Goal: Information Seeking & Learning: Learn about a topic

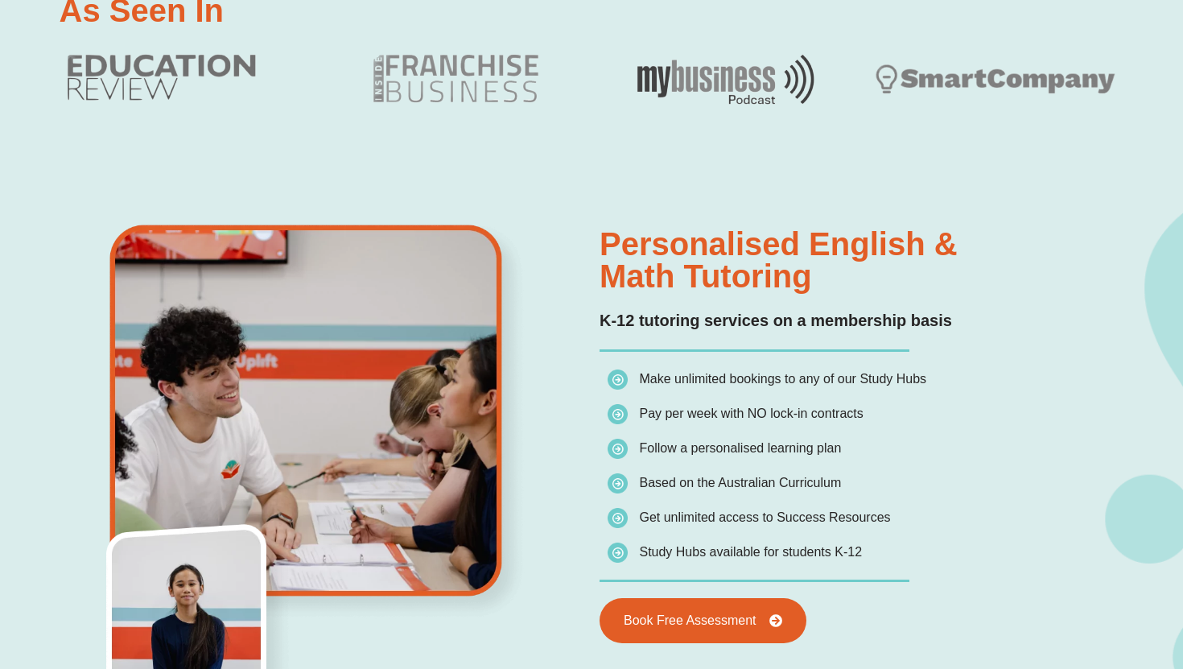
scroll to position [868, 0]
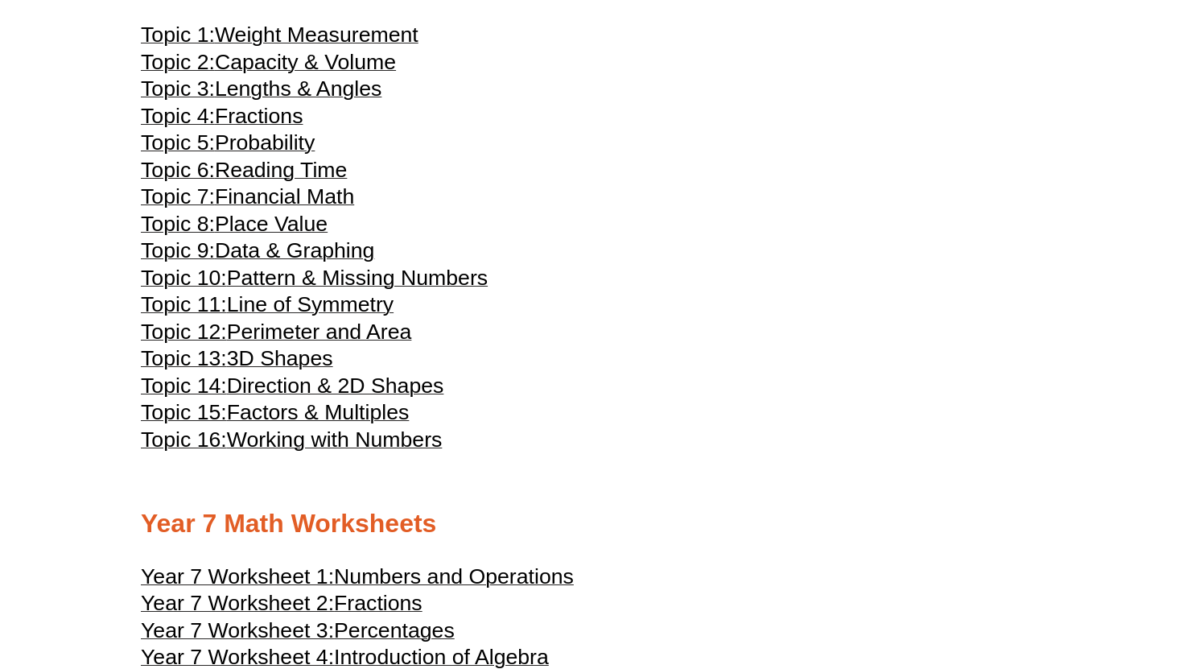
scroll to position [3383, 0]
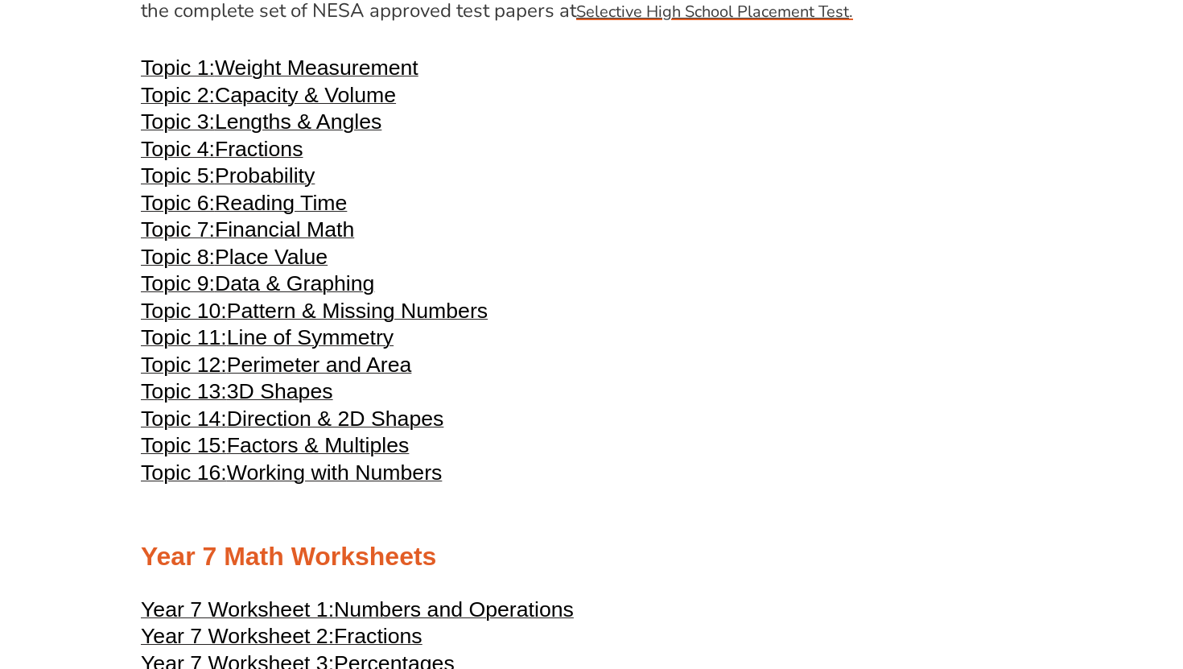
click at [369, 107] on span "Capacity & Volume" at bounding box center [305, 95] width 181 height 24
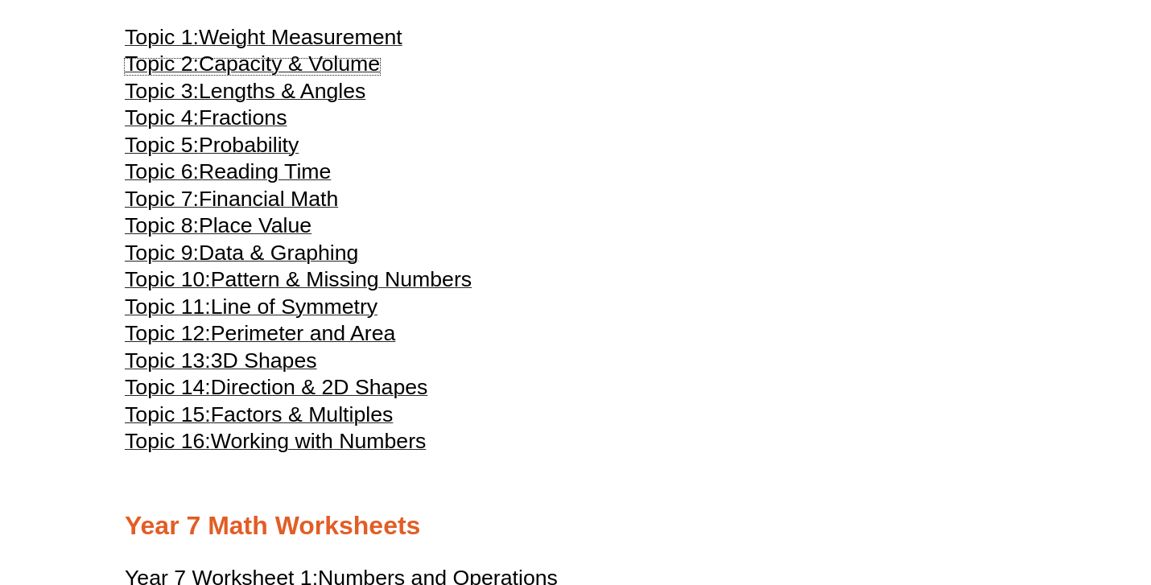
scroll to position [3399, 0]
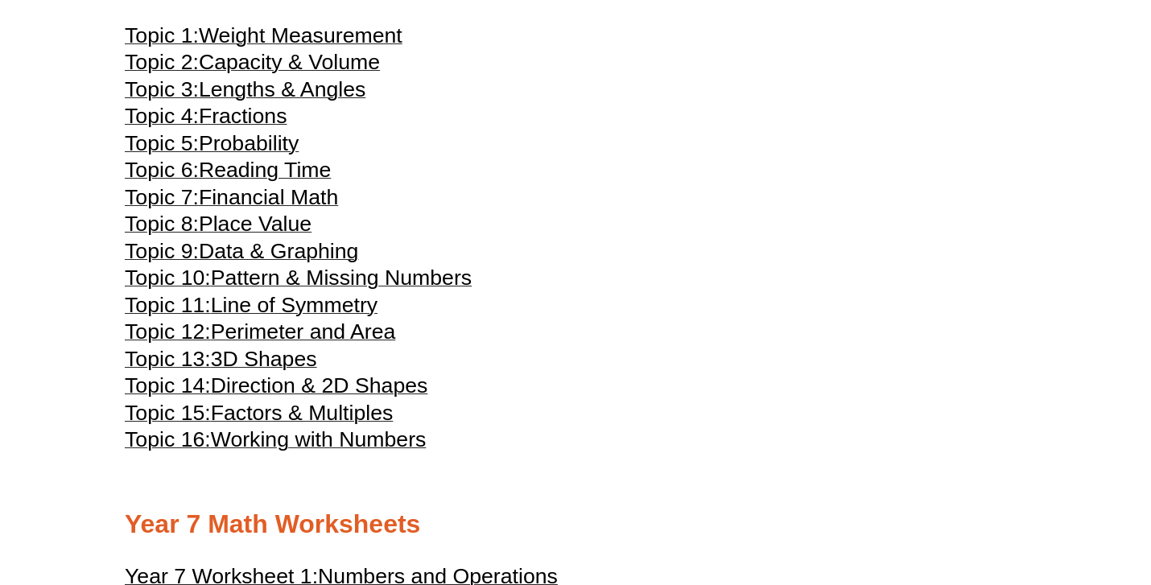
click at [288, 398] on span "Direction & 2D Shapes" at bounding box center [319, 385] width 217 height 24
click at [294, 371] on span "3D Shapes" at bounding box center [264, 359] width 106 height 24
click at [351, 317] on span "Line of Symmetry" at bounding box center [294, 305] width 167 height 24
